Goal: Task Accomplishment & Management: Manage account settings

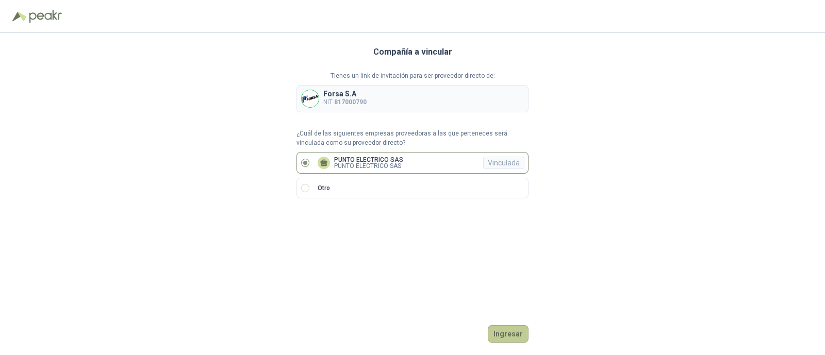
click at [511, 334] on button "Ingresar" at bounding box center [508, 334] width 41 height 18
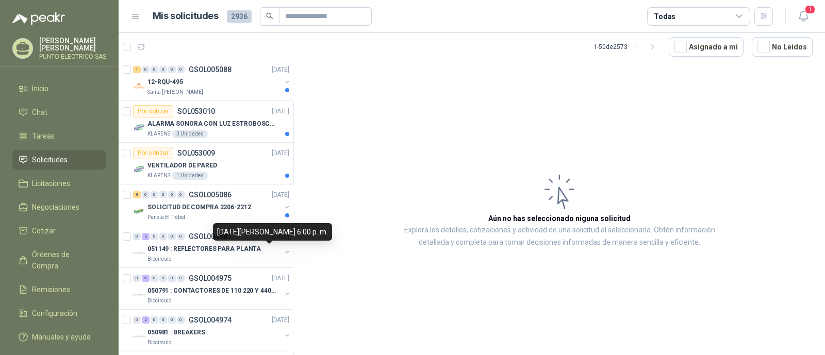
scroll to position [451, 0]
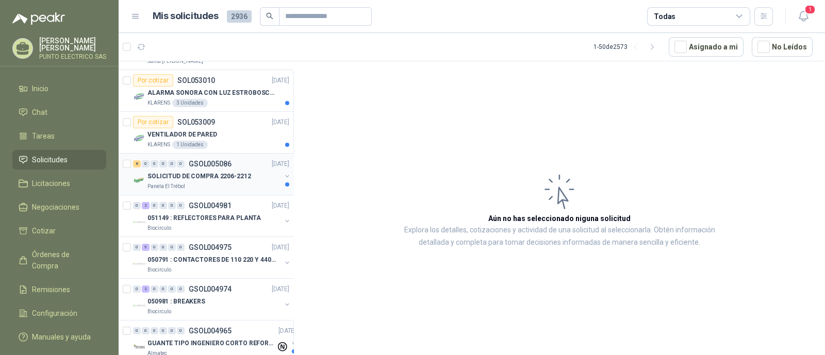
click at [209, 172] on p "SOLICITUD DE COMPRA 2206-2212" at bounding box center [200, 177] width 104 height 10
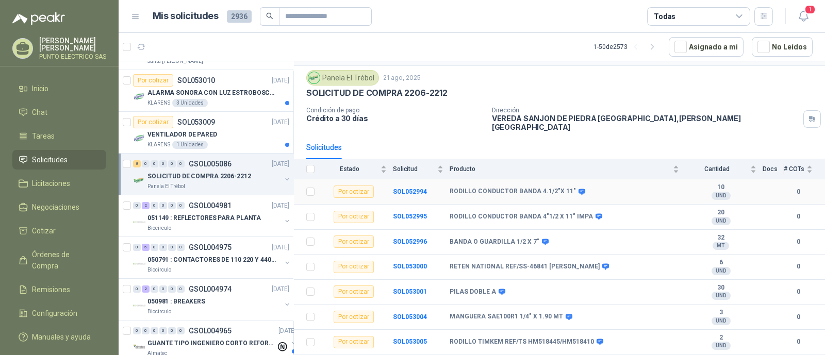
scroll to position [40, 0]
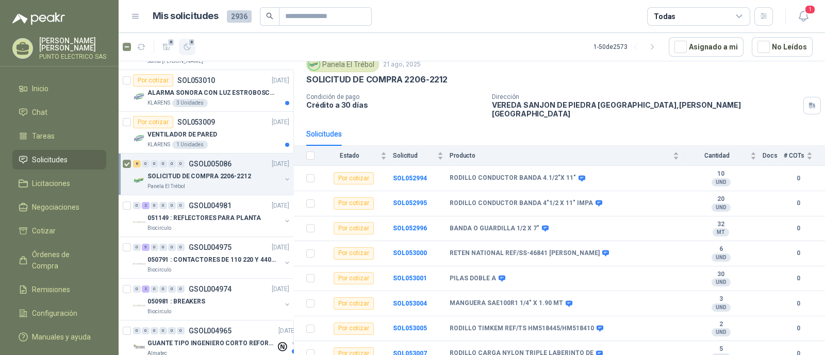
click at [186, 43] on icon "button" at bounding box center [187, 47] width 9 height 9
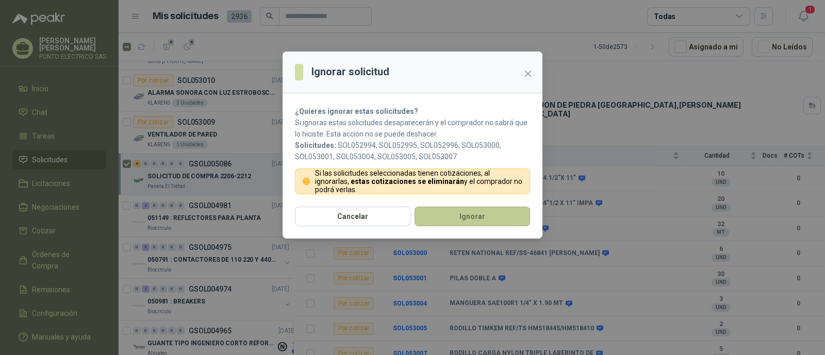
click at [479, 210] on button "Ignorar" at bounding box center [473, 217] width 116 height 20
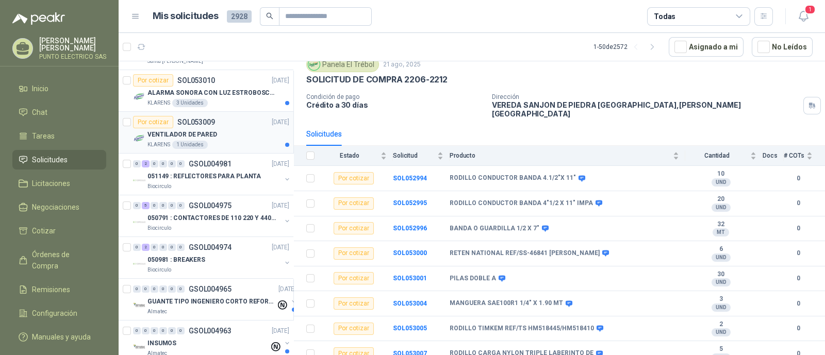
click at [227, 135] on div "VENTILADOR DE PARED" at bounding box center [219, 134] width 142 height 12
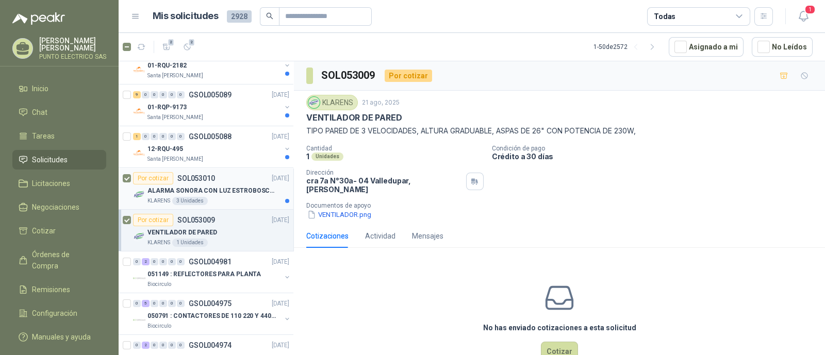
scroll to position [322, 0]
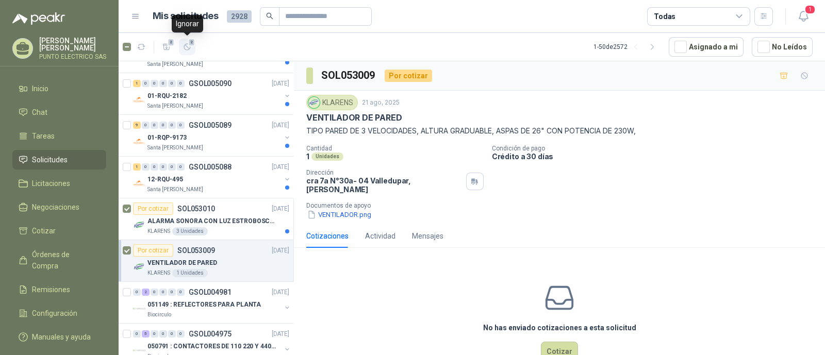
click at [187, 48] on icon "button" at bounding box center [187, 47] width 9 height 9
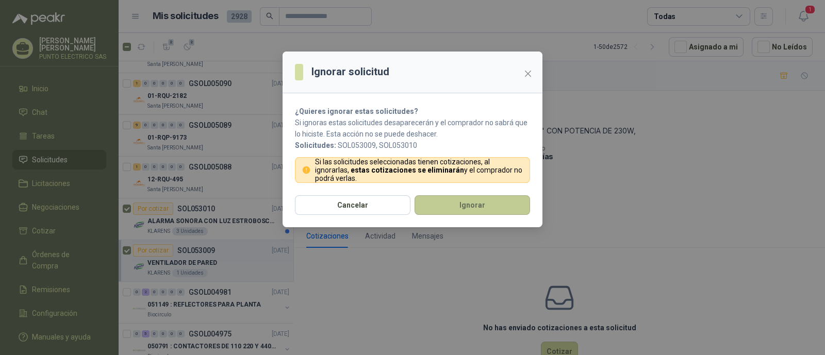
click at [467, 203] on button "Ignorar" at bounding box center [473, 205] width 116 height 20
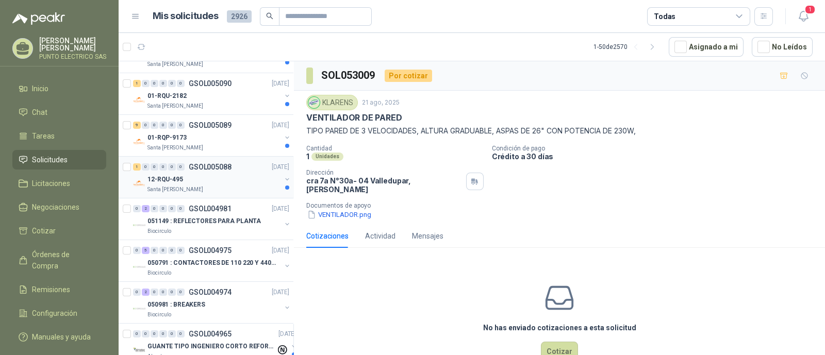
click at [223, 177] on div "12-RQU-495" at bounding box center [215, 179] width 134 height 12
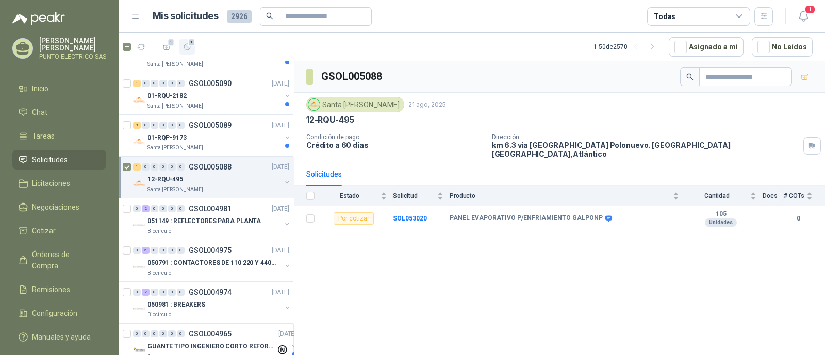
click at [184, 50] on icon "button" at bounding box center [187, 47] width 9 height 9
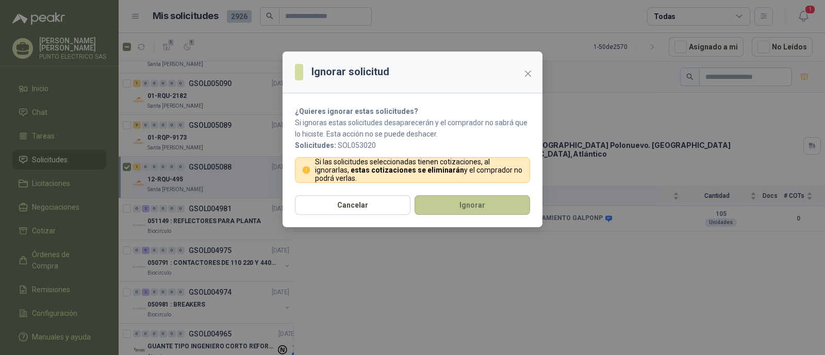
click at [479, 207] on button "Ignorar" at bounding box center [473, 205] width 116 height 20
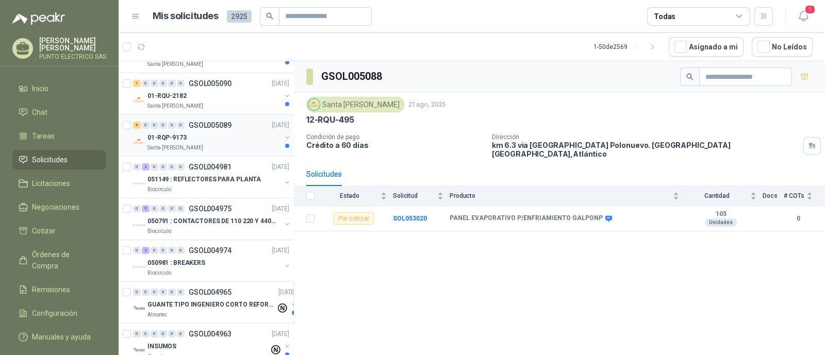
click at [213, 135] on div "01-RQP-9173" at bounding box center [215, 138] width 134 height 12
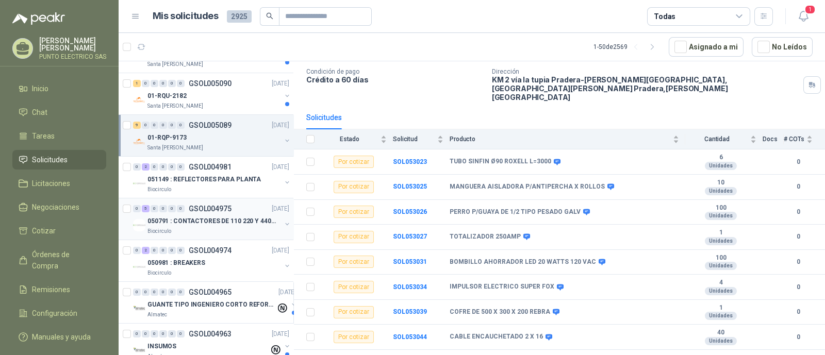
scroll to position [257, 0]
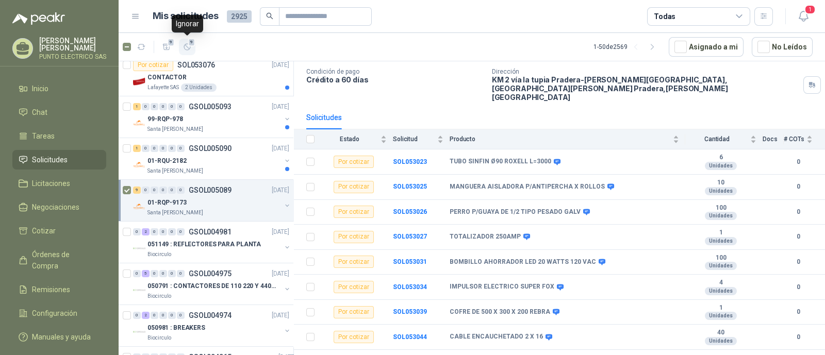
click at [192, 50] on button "9" at bounding box center [187, 47] width 17 height 17
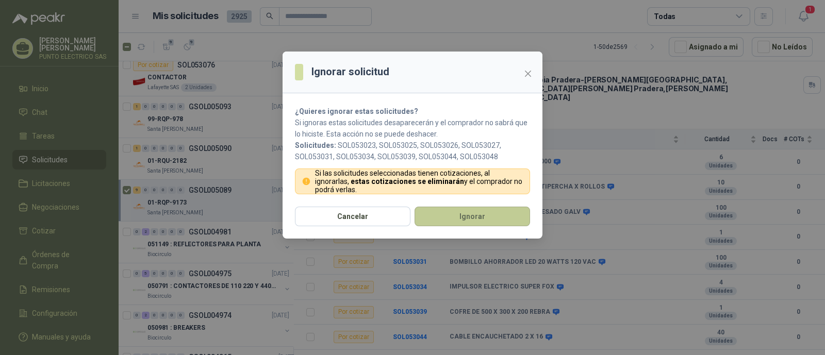
click at [482, 215] on button "Ignorar" at bounding box center [473, 217] width 116 height 20
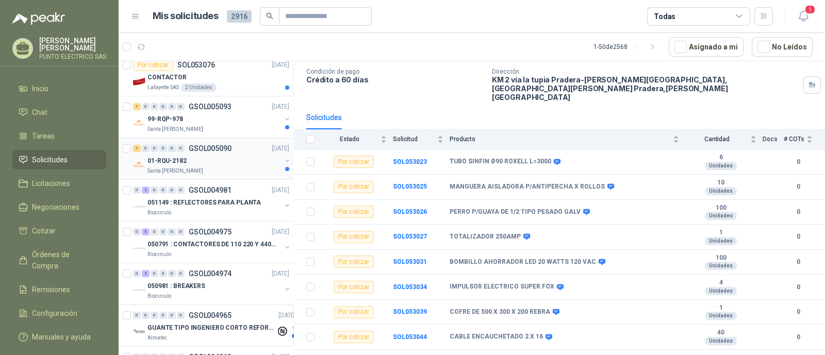
click at [192, 169] on p "Santa [PERSON_NAME]" at bounding box center [176, 171] width 56 height 8
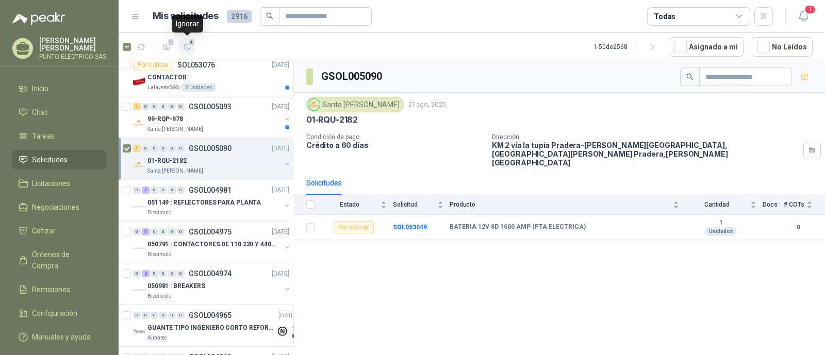
click at [191, 46] on icon "button" at bounding box center [187, 47] width 9 height 9
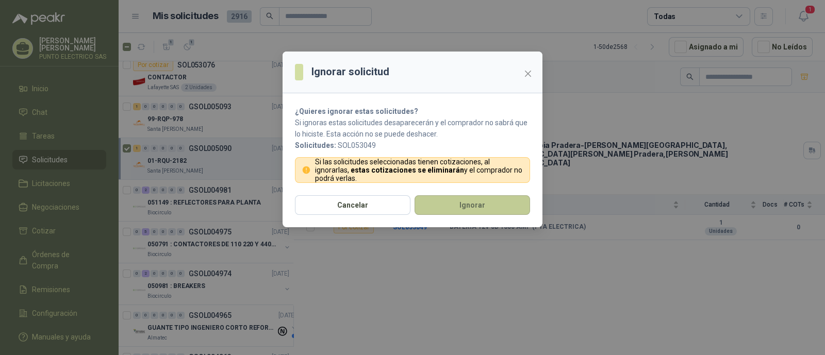
click at [464, 204] on button "Ignorar" at bounding box center [473, 205] width 116 height 20
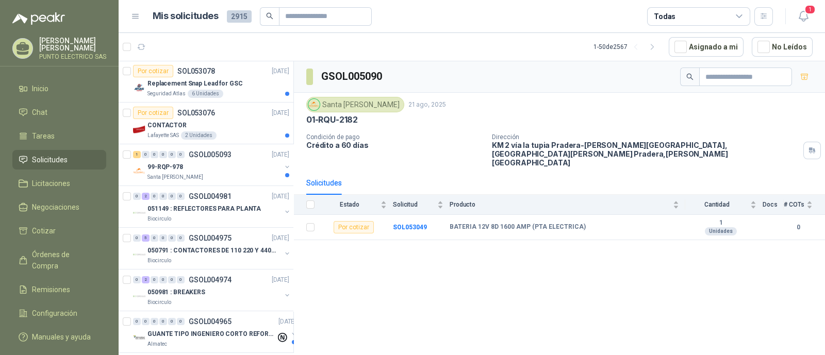
scroll to position [193, 0]
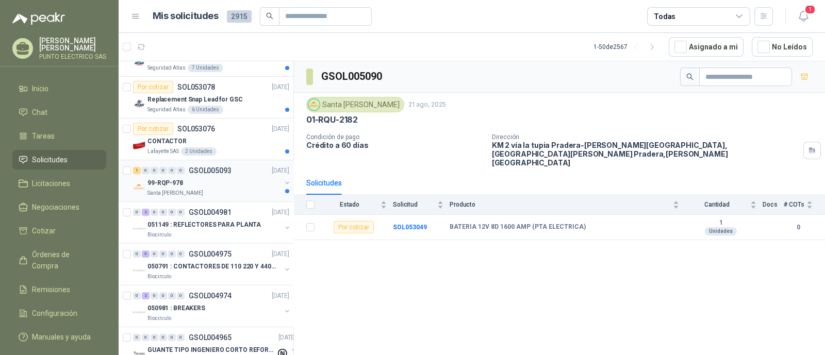
click at [205, 189] on div "Santa [PERSON_NAME]" at bounding box center [215, 193] width 134 height 8
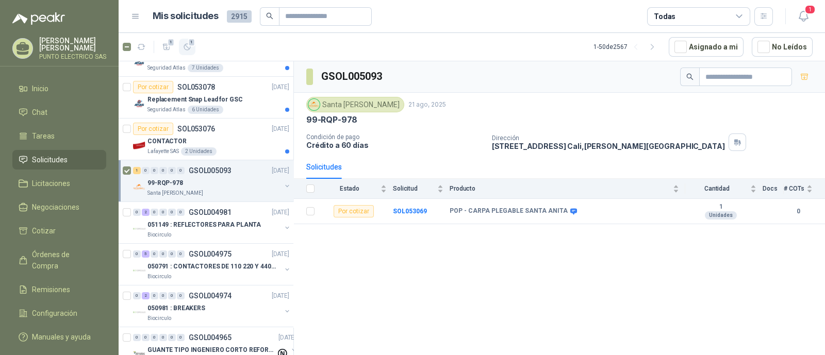
click at [191, 46] on icon "button" at bounding box center [187, 47] width 9 height 9
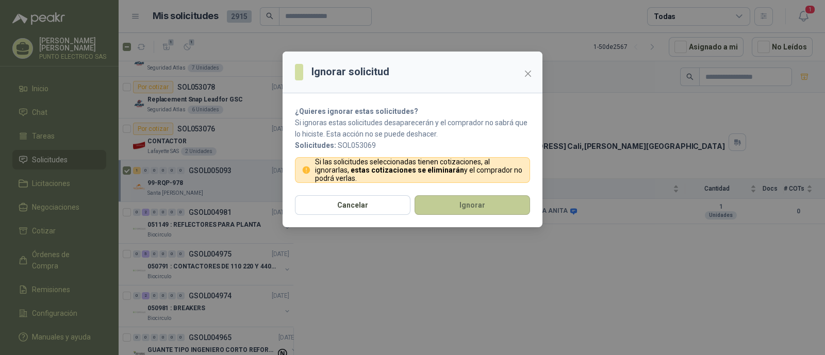
click at [470, 202] on button "Ignorar" at bounding box center [473, 205] width 116 height 20
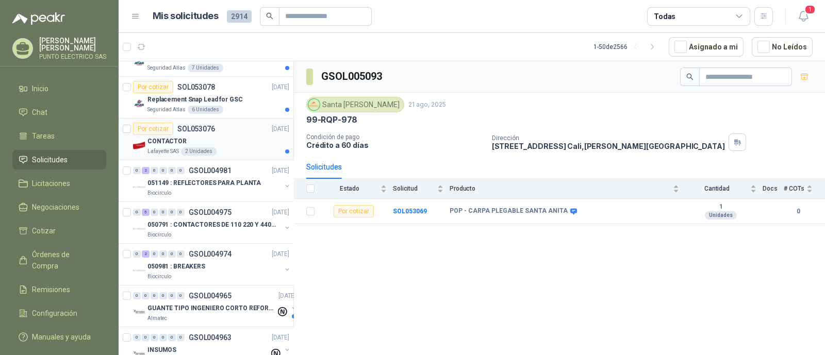
click at [240, 139] on div "CONTACTOR" at bounding box center [219, 141] width 142 height 12
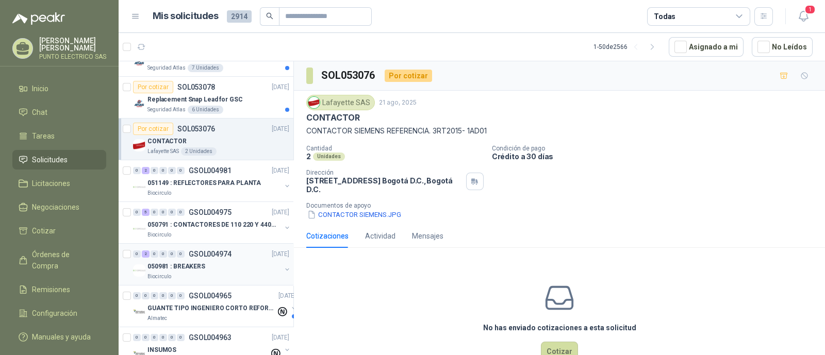
scroll to position [128, 0]
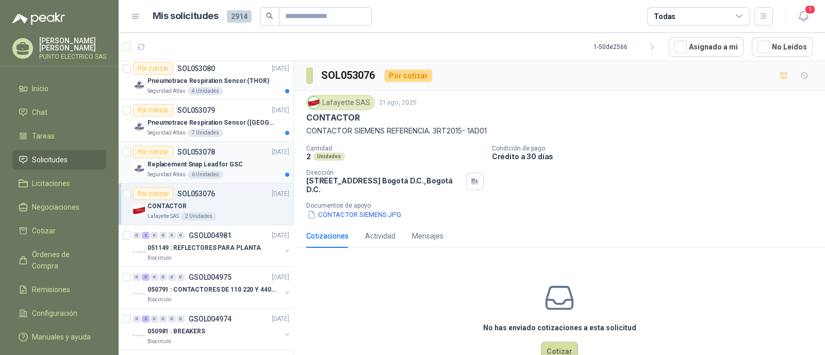
click at [237, 156] on div "Por cotizar SOL053078 [DATE]" at bounding box center [211, 152] width 156 height 12
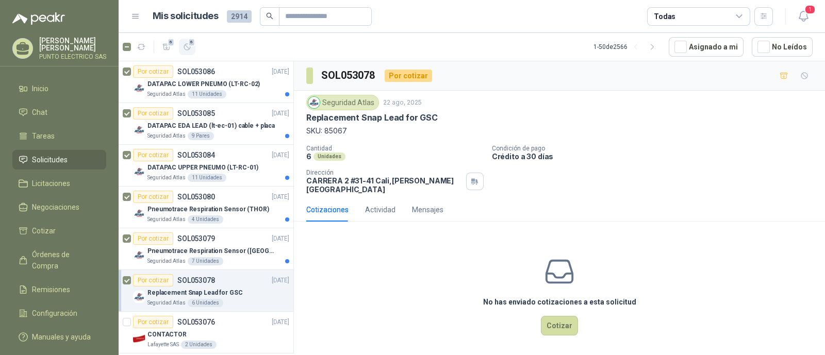
click at [192, 50] on button "6" at bounding box center [187, 47] width 17 height 17
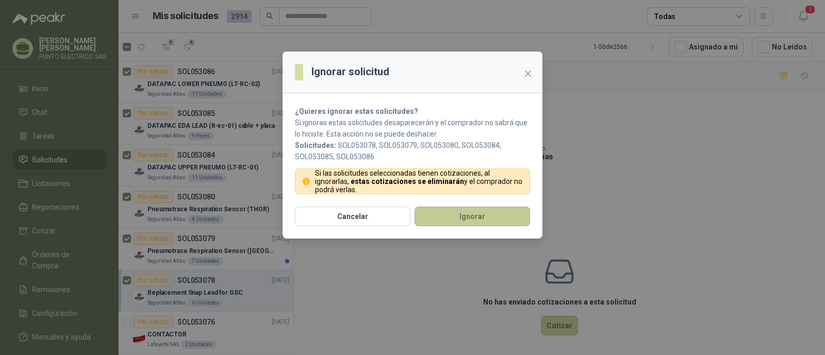
click at [480, 210] on button "Ignorar" at bounding box center [473, 217] width 116 height 20
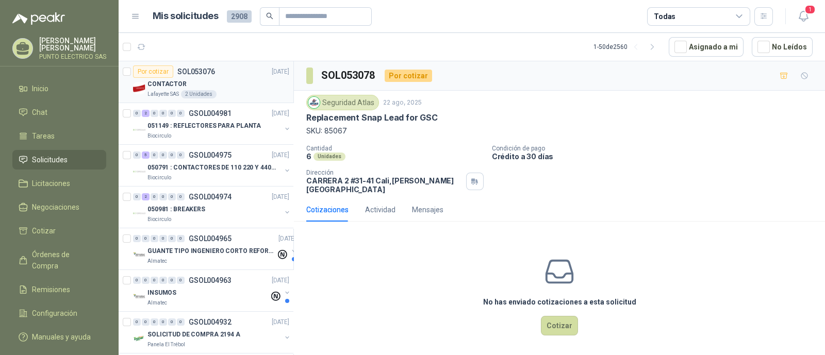
click at [245, 81] on div "CONTACTOR" at bounding box center [219, 84] width 142 height 12
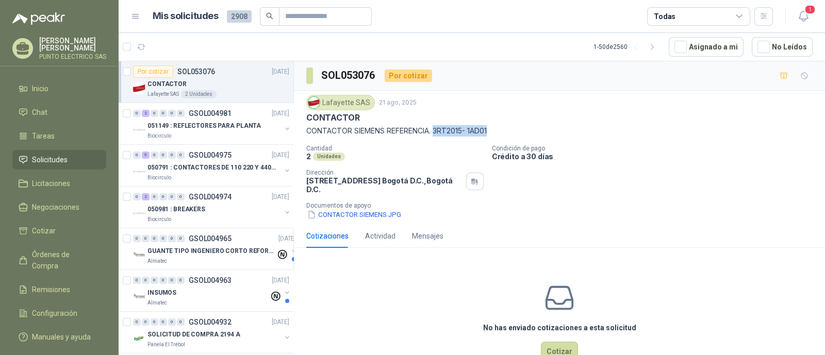
drag, startPoint x: 436, startPoint y: 127, endPoint x: 509, endPoint y: 127, distance: 72.7
click at [509, 127] on p "CONTACTOR SIEMENS REFERENCIA. 3RT2015- 1AD01" at bounding box center [559, 130] width 507 height 11
copy p "3RT2015- 1AD01"
click at [191, 49] on icon "button" at bounding box center [187, 47] width 9 height 9
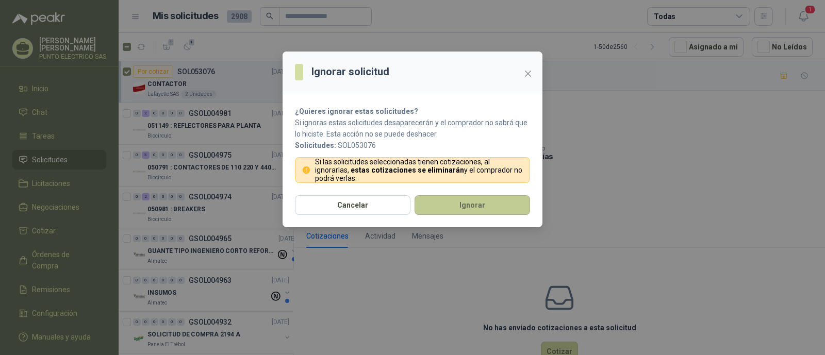
click at [483, 202] on button "Ignorar" at bounding box center [473, 205] width 116 height 20
